Goal: Task Accomplishment & Management: Manage account settings

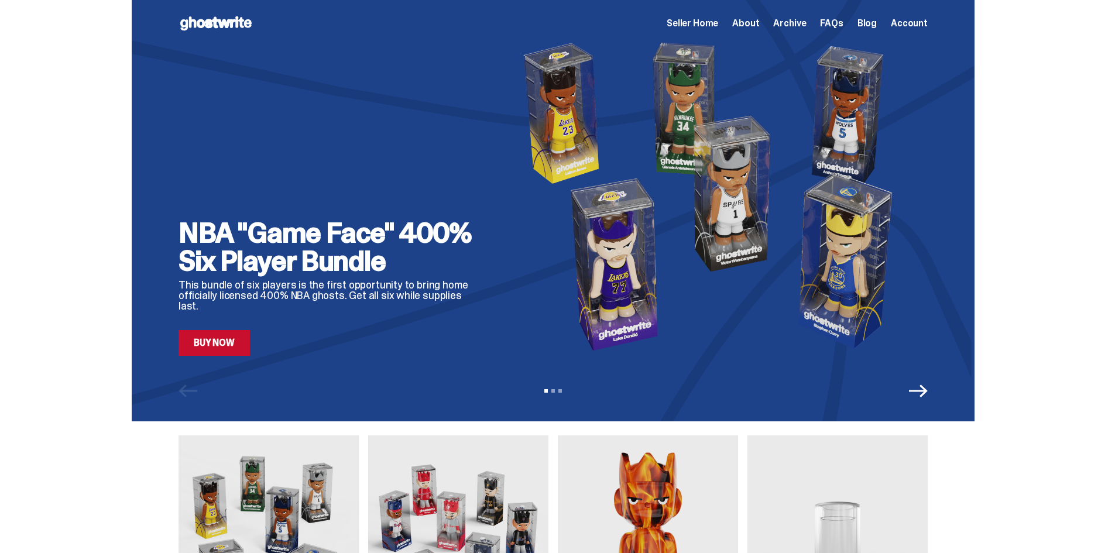
click at [934, 399] on div "View slide 1 View slide 2 View slide 3" at bounding box center [553, 391] width 843 height 19
click at [925, 388] on icon "Next" at bounding box center [918, 391] width 19 height 19
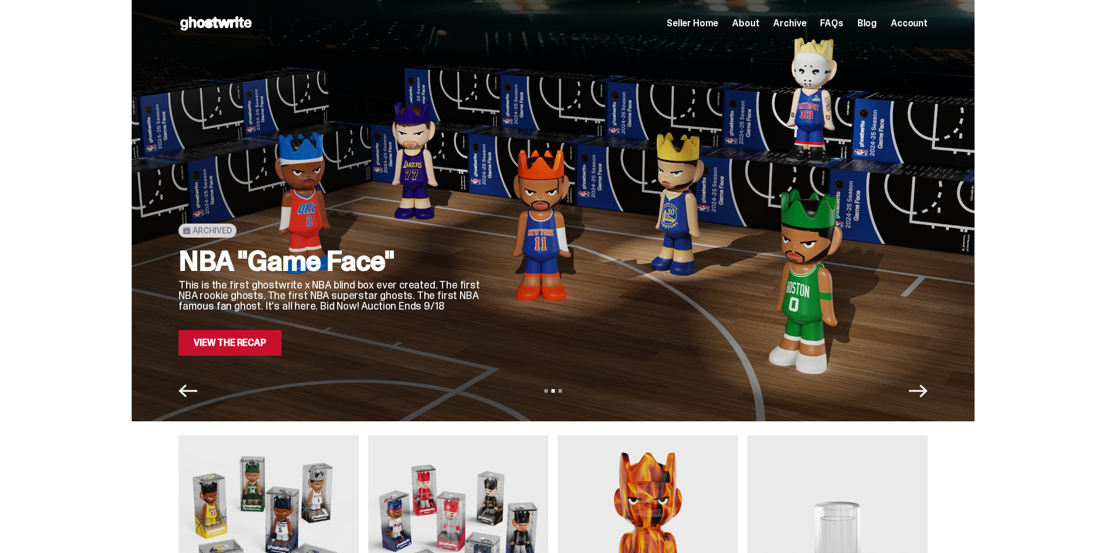
click at [242, 342] on link "View the Recap" at bounding box center [229, 343] width 103 height 26
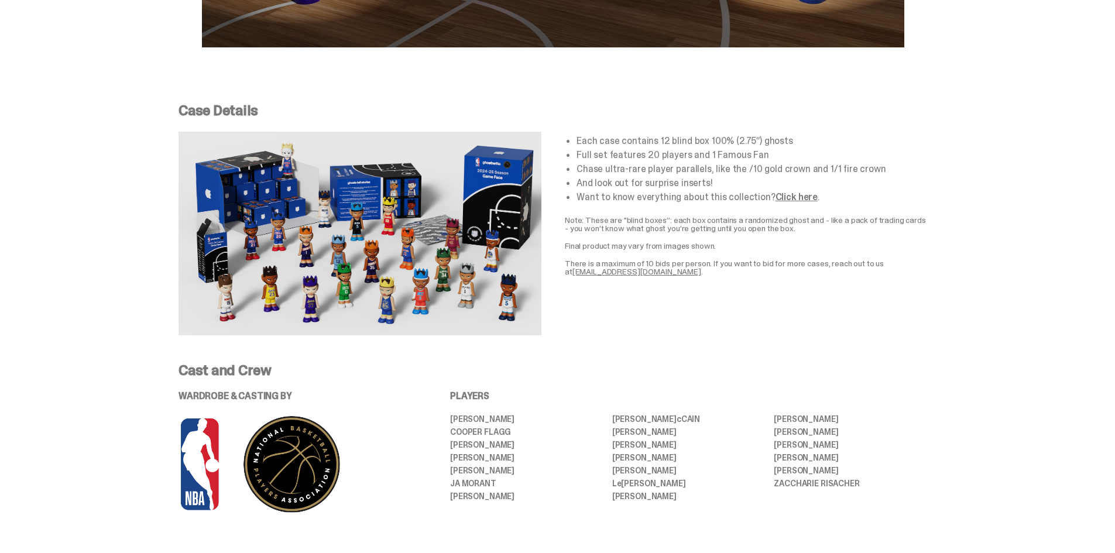
scroll to position [2282, 0]
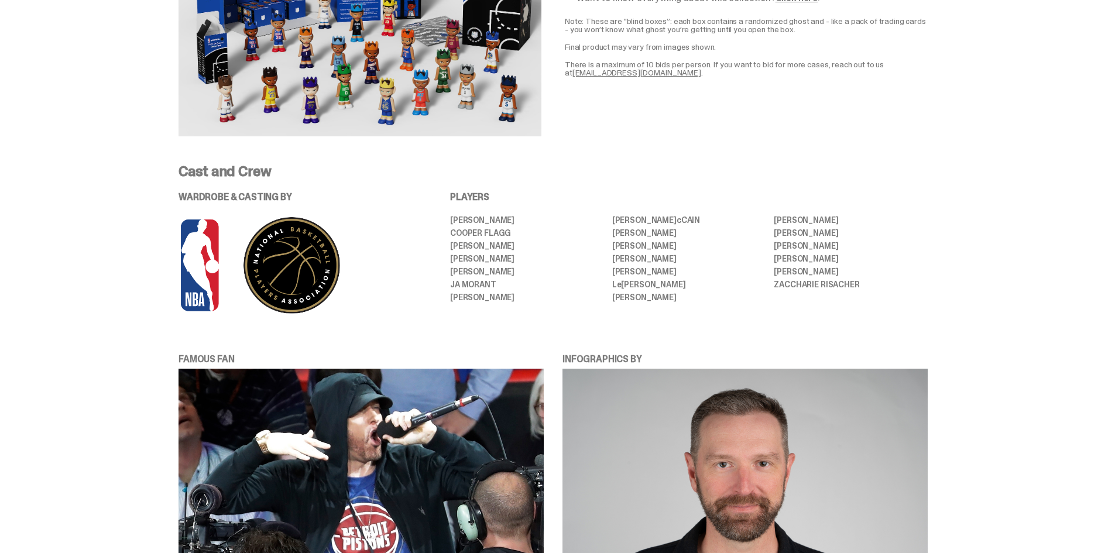
click at [817, 284] on li "ZACCHARIE RISACHER" at bounding box center [851, 284] width 154 height 8
click at [817, 283] on li "ZACCHARIE RISACHER" at bounding box center [851, 284] width 154 height 8
copy div "ZACCHARIE RISACHER"
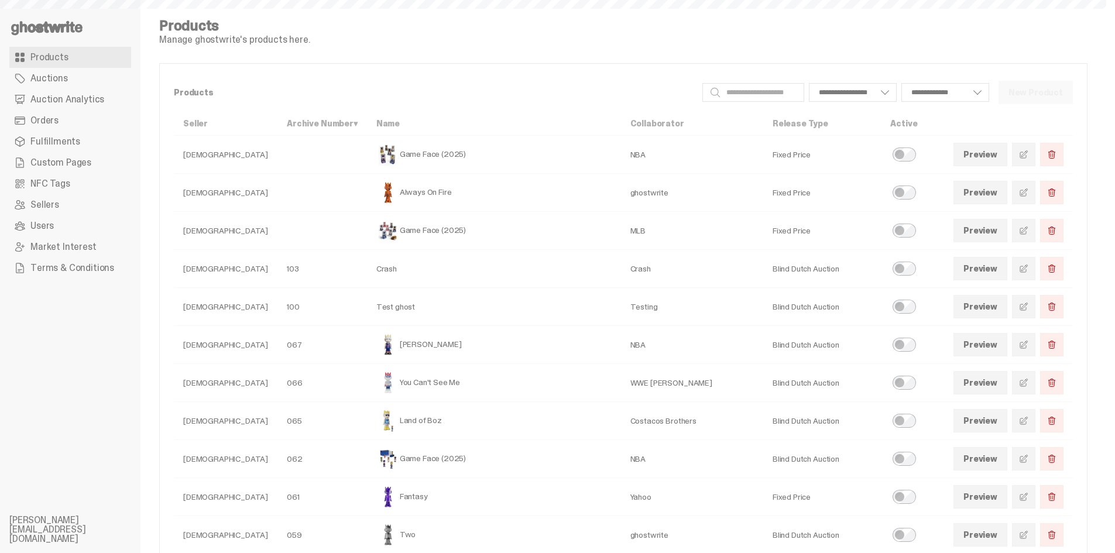
select select
click at [36, 125] on span "Orders" at bounding box center [44, 120] width 28 height 9
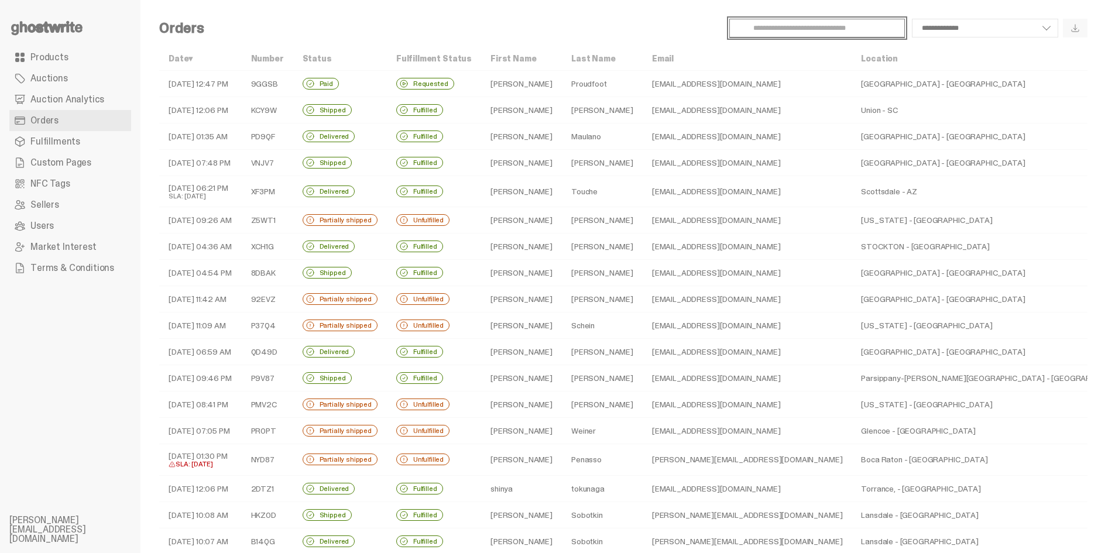
click at [808, 26] on input "Search" at bounding box center [817, 28] width 176 height 19
type input "*******"
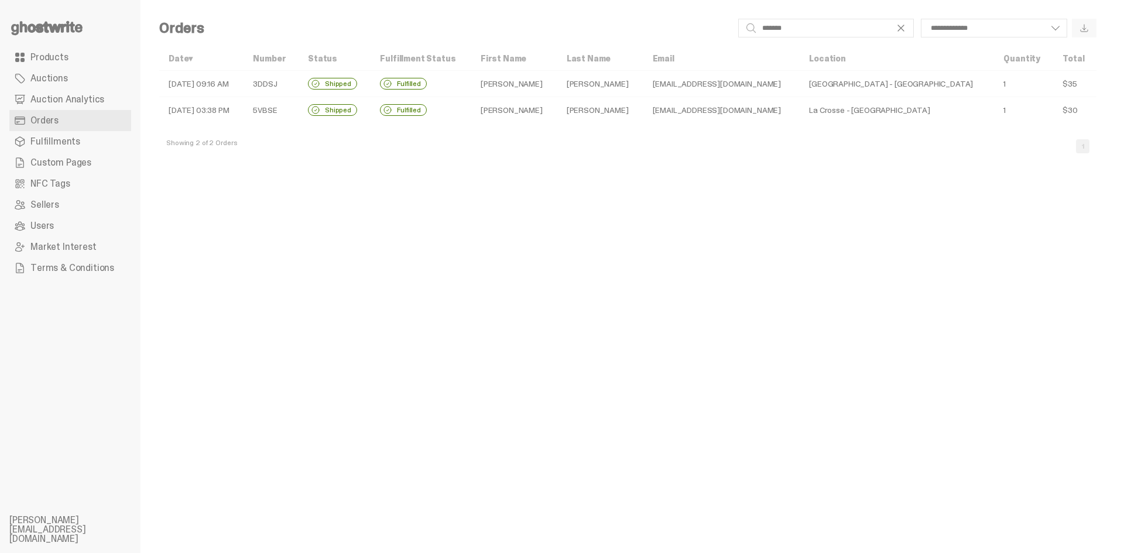
click at [800, 110] on td "mustang_rage233@yahoo.com" at bounding box center [721, 110] width 157 height 26
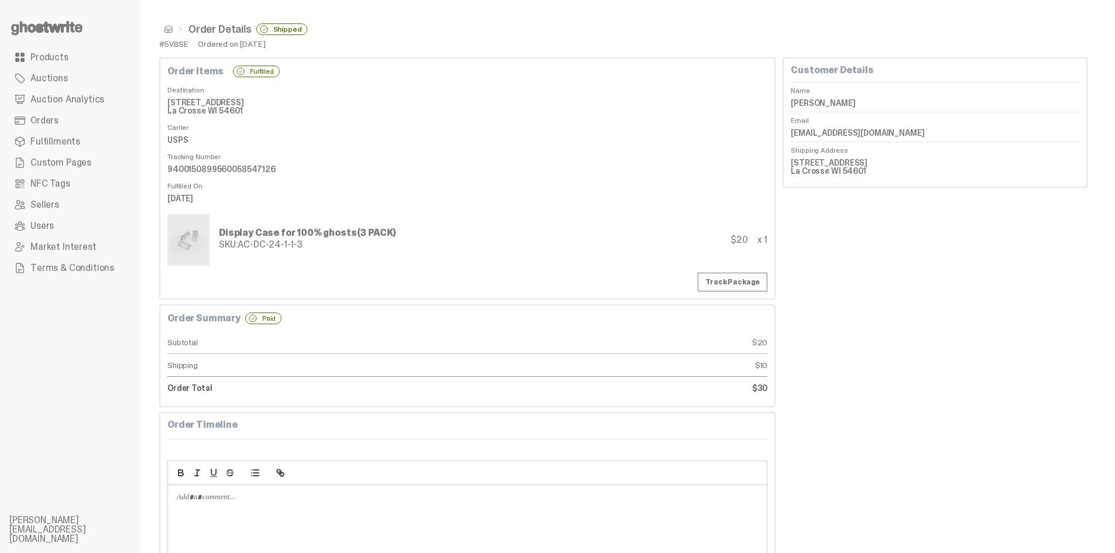
drag, startPoint x: 250, startPoint y: 109, endPoint x: 163, endPoint y: 101, distance: 88.2
click at [163, 101] on div "Order Items Fulfilled Destination 2904 Mesa Grande Place La Crosse WI 54601 Car…" at bounding box center [467, 178] width 616 height 242
copy dd "2904 Mesa Grande Place La Crosse WI 54601"
drag, startPoint x: 936, startPoint y: 132, endPoint x: 797, endPoint y: 133, distance: 139.3
click at [797, 133] on dd "mustang_rage233@yahoo.com" at bounding box center [935, 133] width 288 height 18
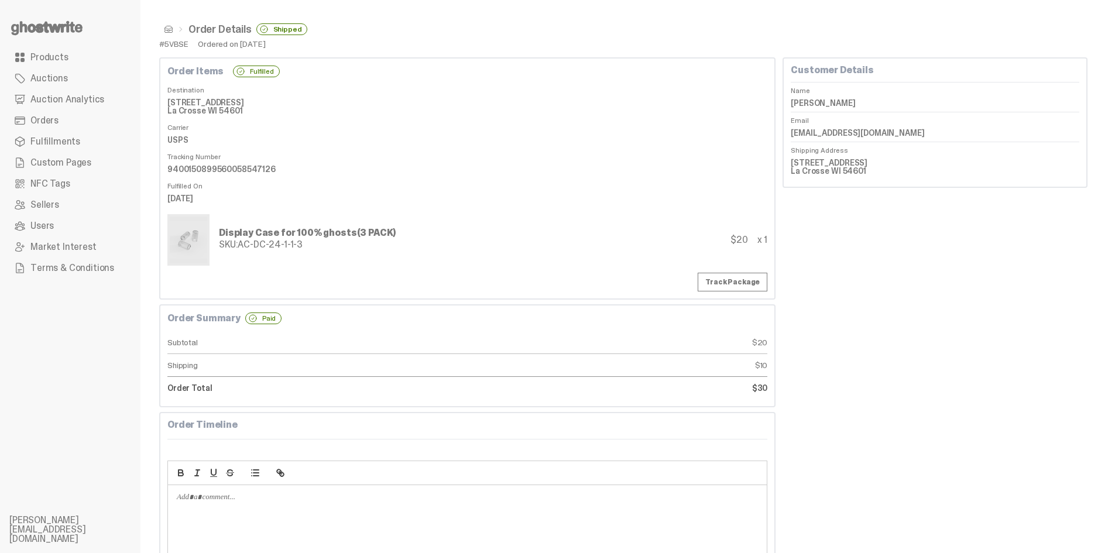
copy dd "mustang_rage233@yahoo.com"
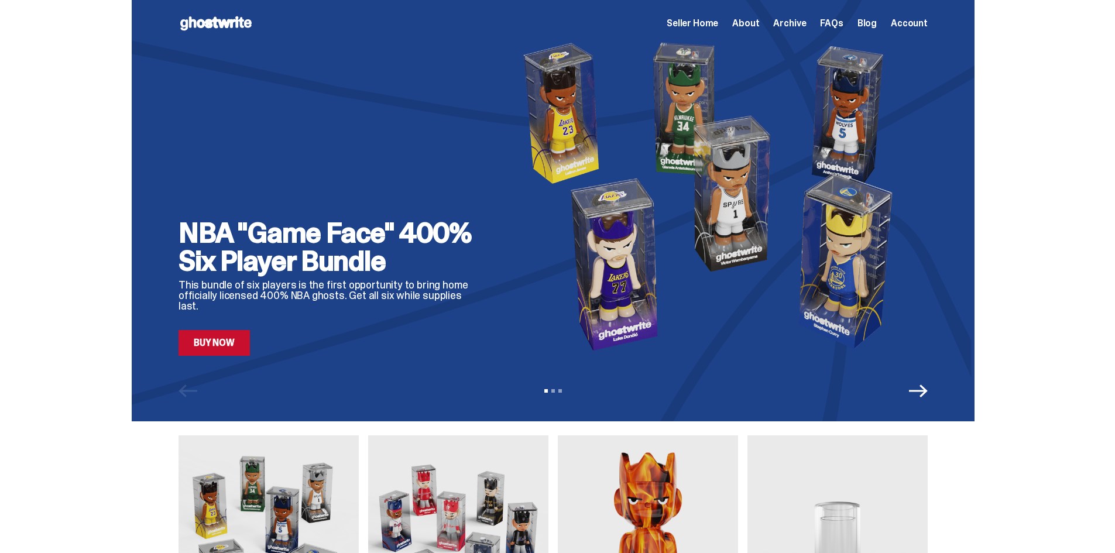
click at [709, 390] on icon "Next" at bounding box center [918, 391] width 19 height 19
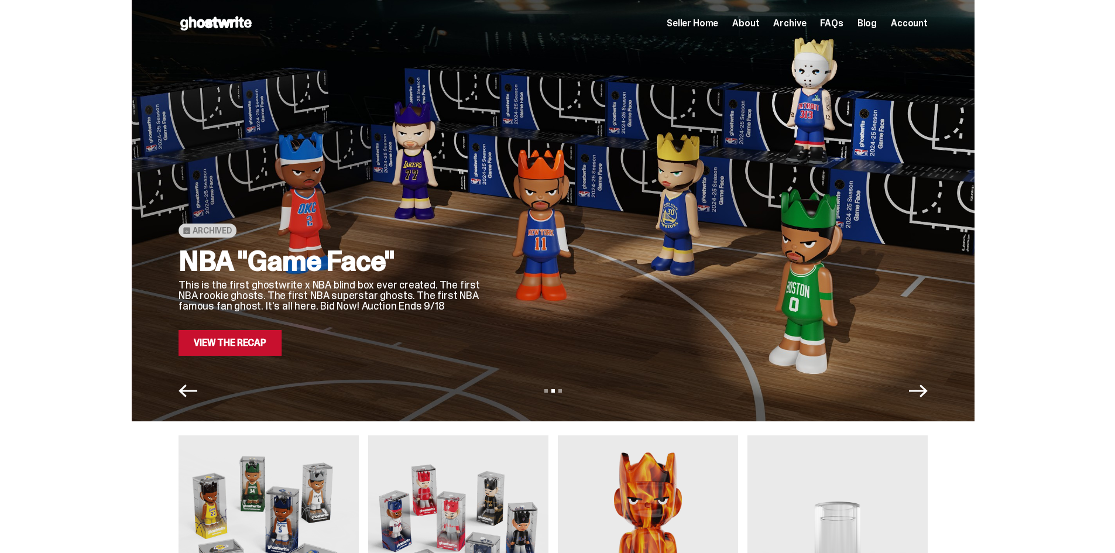
click at [709, 390] on icon "Next" at bounding box center [918, 391] width 19 height 19
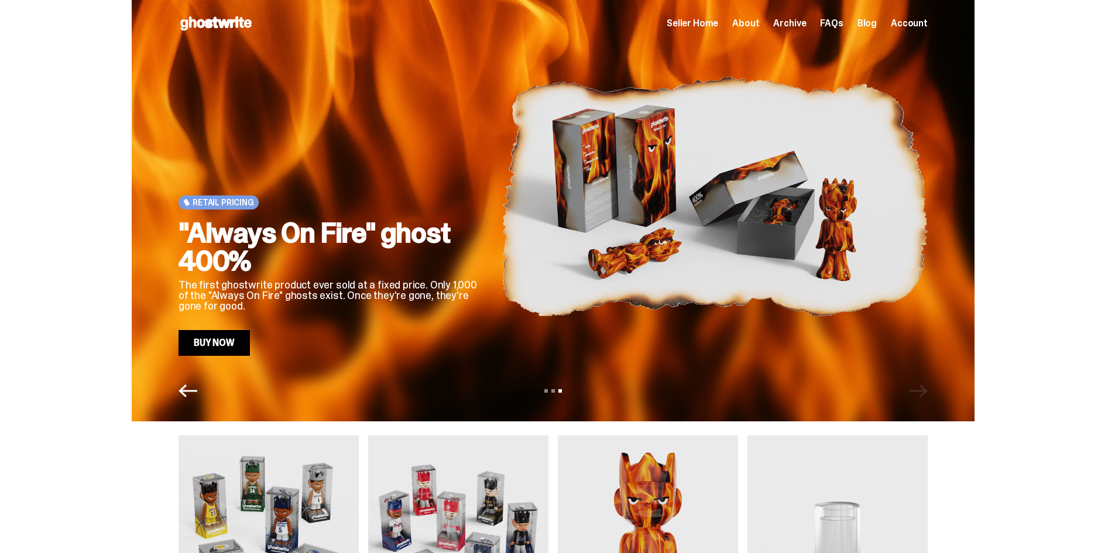
click at [690, 19] on span "Seller Home" at bounding box center [692, 23] width 51 height 9
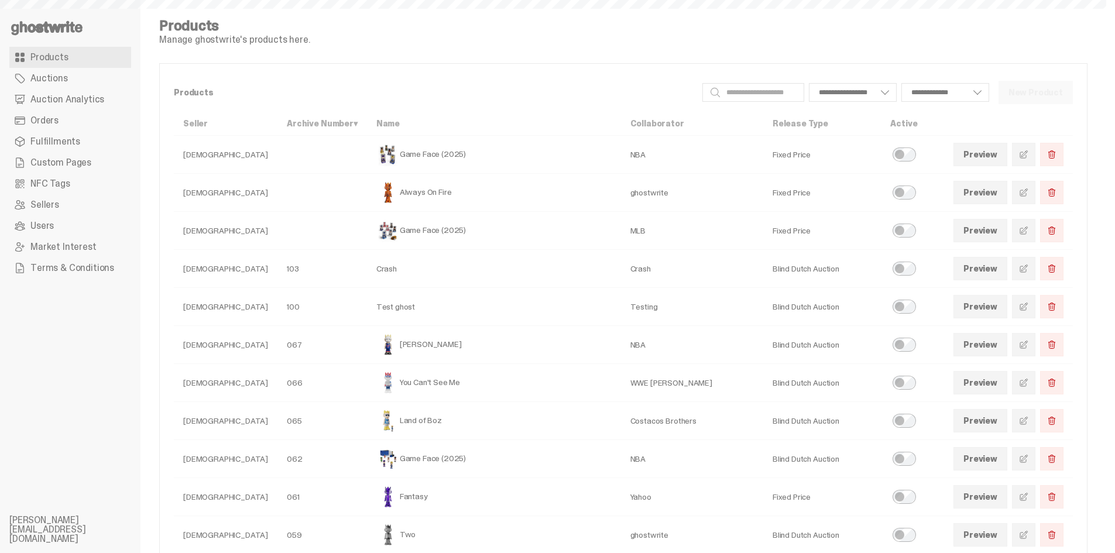
select select
click at [1035, 386] on link at bounding box center [1023, 382] width 23 height 23
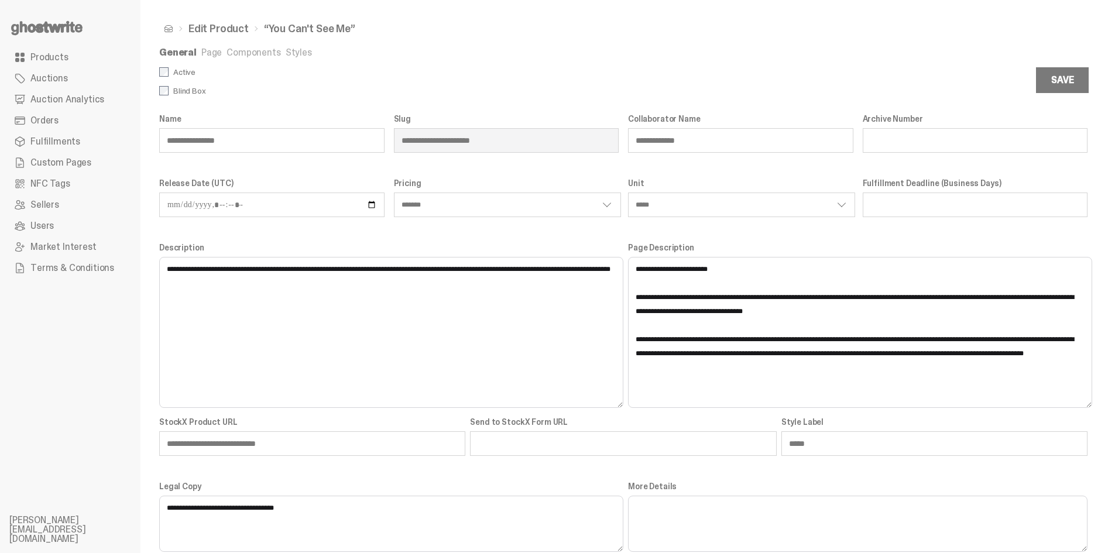
click at [80, 54] on link "Products" at bounding box center [70, 57] width 122 height 21
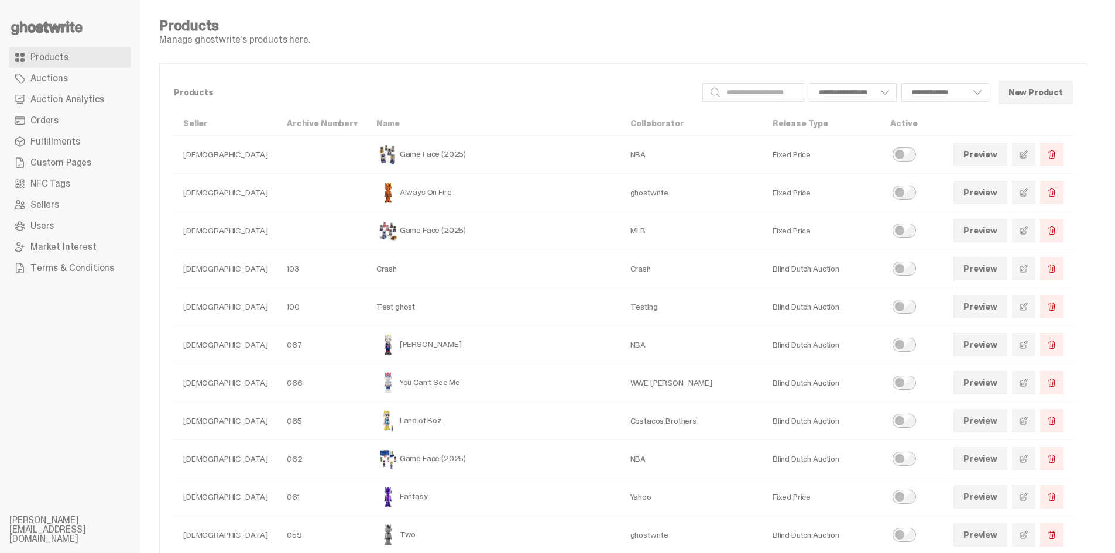
click at [988, 376] on link "Preview" at bounding box center [980, 382] width 54 height 23
click at [1026, 378] on link at bounding box center [1023, 382] width 23 height 23
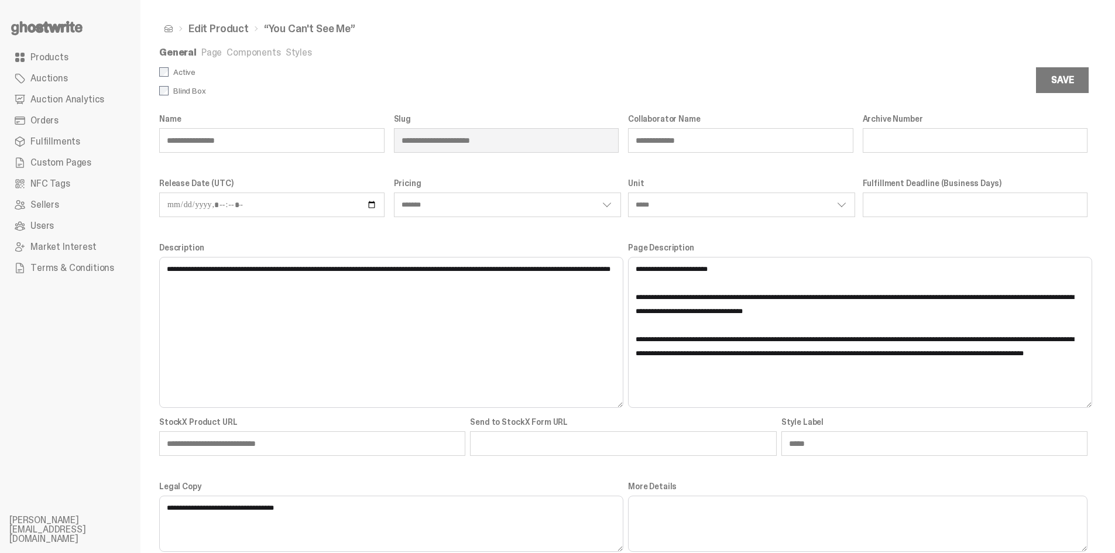
click at [212, 49] on link "Page" at bounding box center [211, 52] width 20 height 12
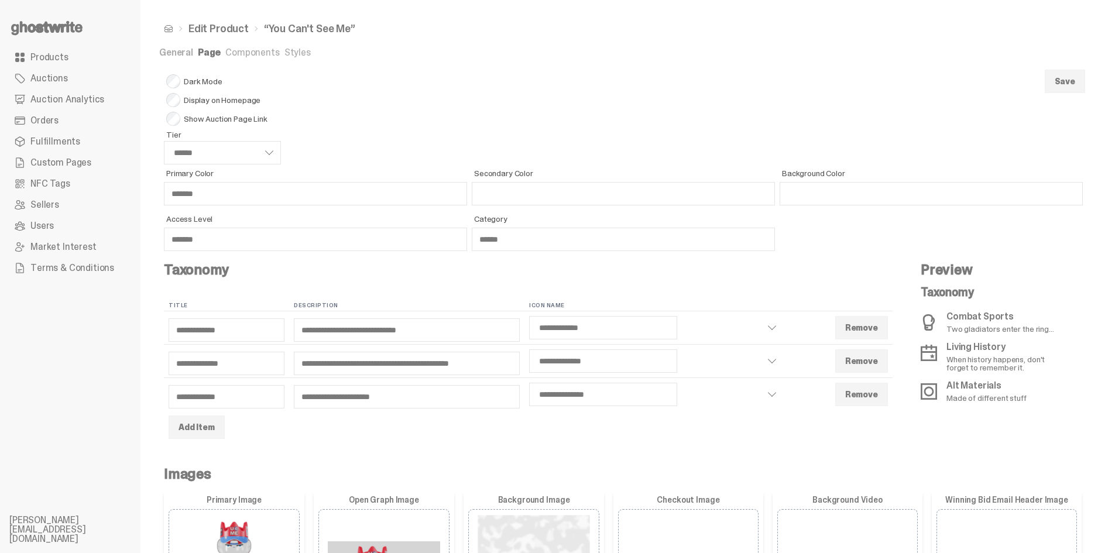
click at [262, 57] on link "Components" at bounding box center [252, 52] width 54 height 12
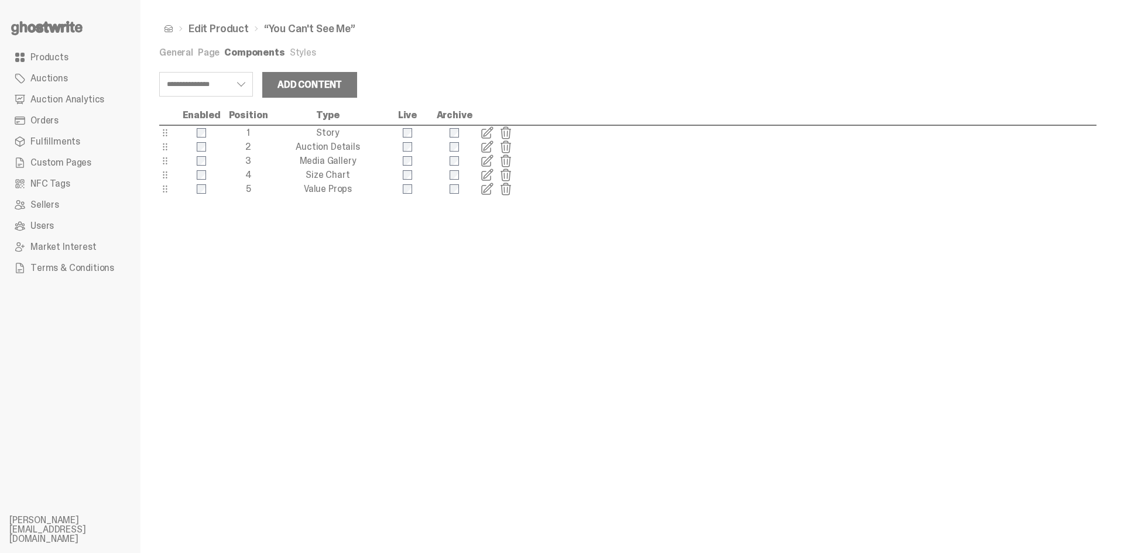
click at [489, 148] on span at bounding box center [487, 147] width 14 height 14
click at [49, 56] on span "Products" at bounding box center [49, 57] width 38 height 9
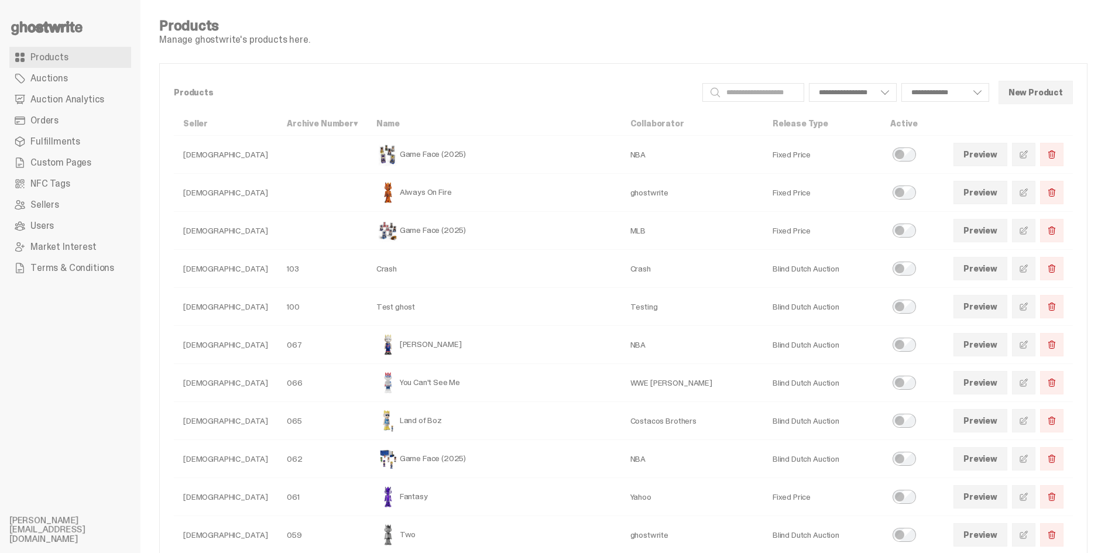
click at [1028, 382] on span at bounding box center [1023, 382] width 9 height 9
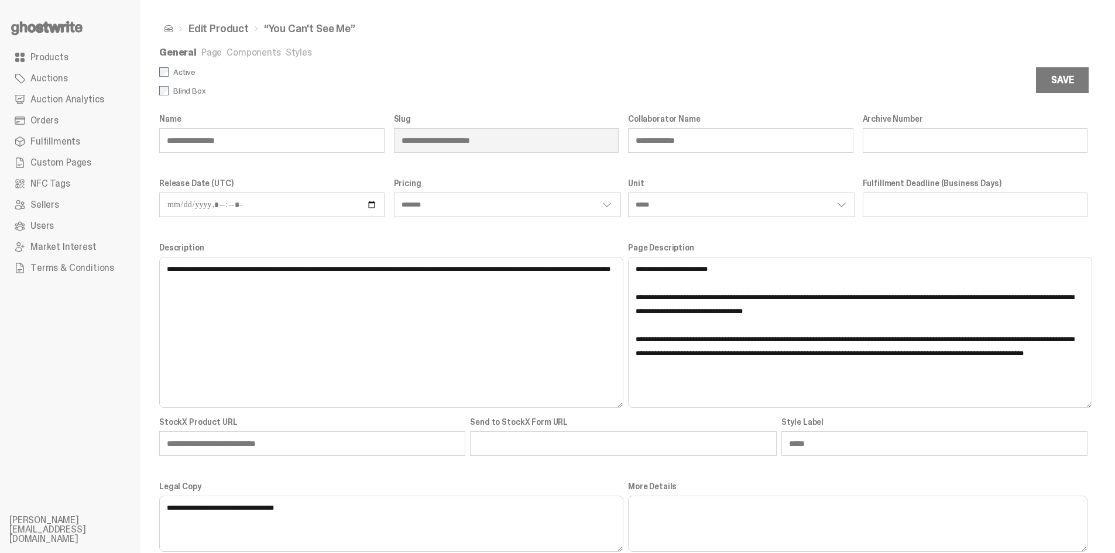
click at [293, 53] on link "Styles" at bounding box center [299, 52] width 26 height 12
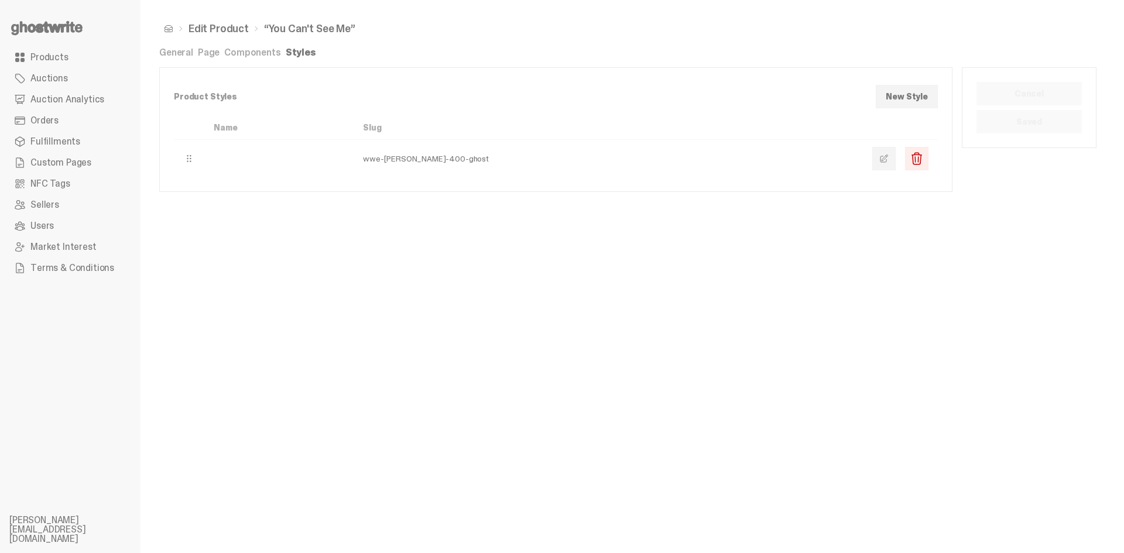
click at [198, 53] on link "Page" at bounding box center [209, 52] width 22 height 12
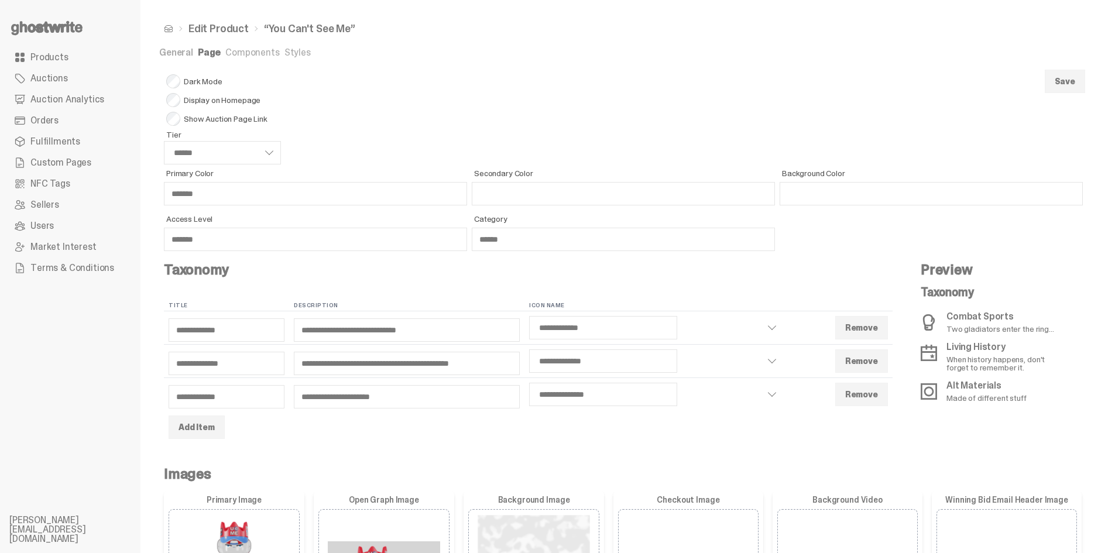
click at [181, 51] on link "General" at bounding box center [176, 52] width 34 height 12
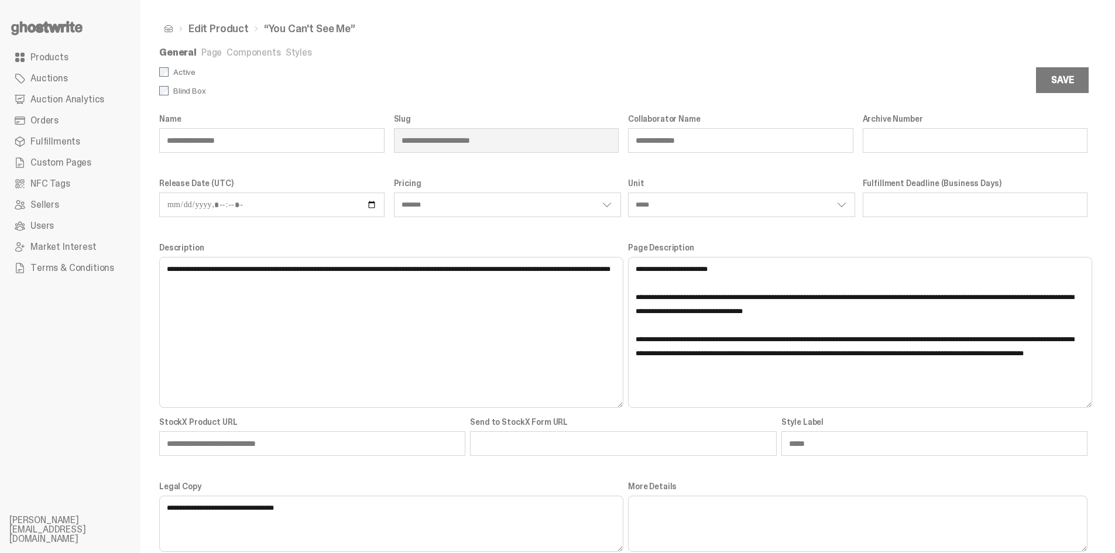
drag, startPoint x: 1038, startPoint y: 354, endPoint x: 640, endPoint y: 270, distance: 407.2
click at [640, 270] on textarea "**********" at bounding box center [860, 332] width 464 height 151
click at [798, 48] on ul "General Page Components Styles" at bounding box center [623, 54] width 928 height 12
click at [26, 57] on link "Products" at bounding box center [70, 57] width 122 height 21
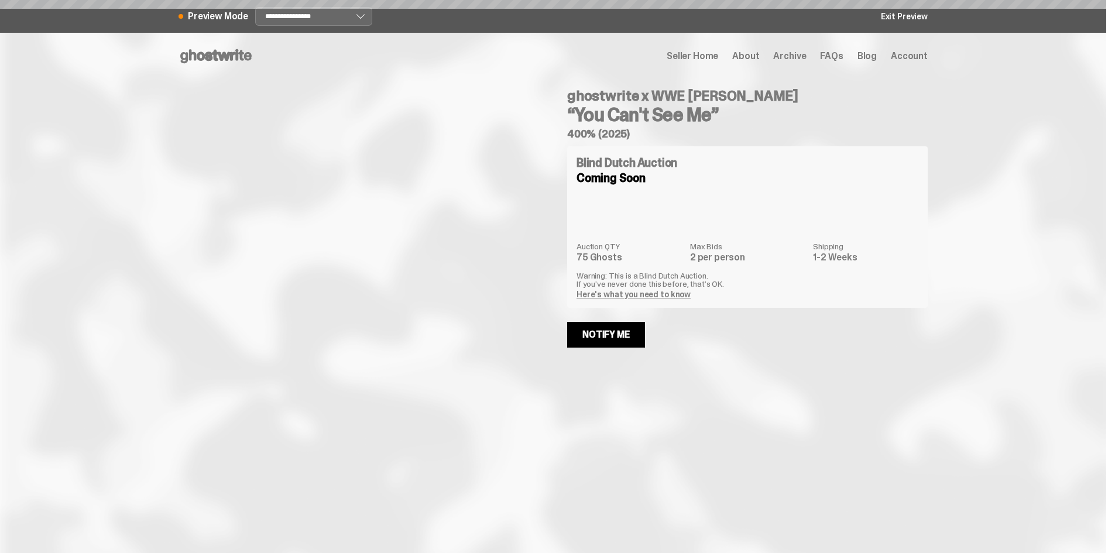
select select "********"
